Goal: Transaction & Acquisition: Subscribe to service/newsletter

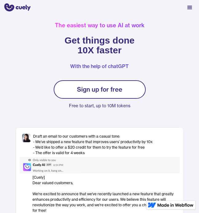
click at [124, 91] on link "Sign up for free" at bounding box center [100, 89] width 92 height 18
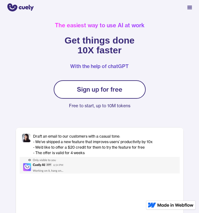
click at [112, 93] on div "Sign up for free" at bounding box center [99, 89] width 45 height 7
click at [107, 96] on link "Sign up for free" at bounding box center [100, 89] width 92 height 18
